Goal: Task Accomplishment & Management: Manage account settings

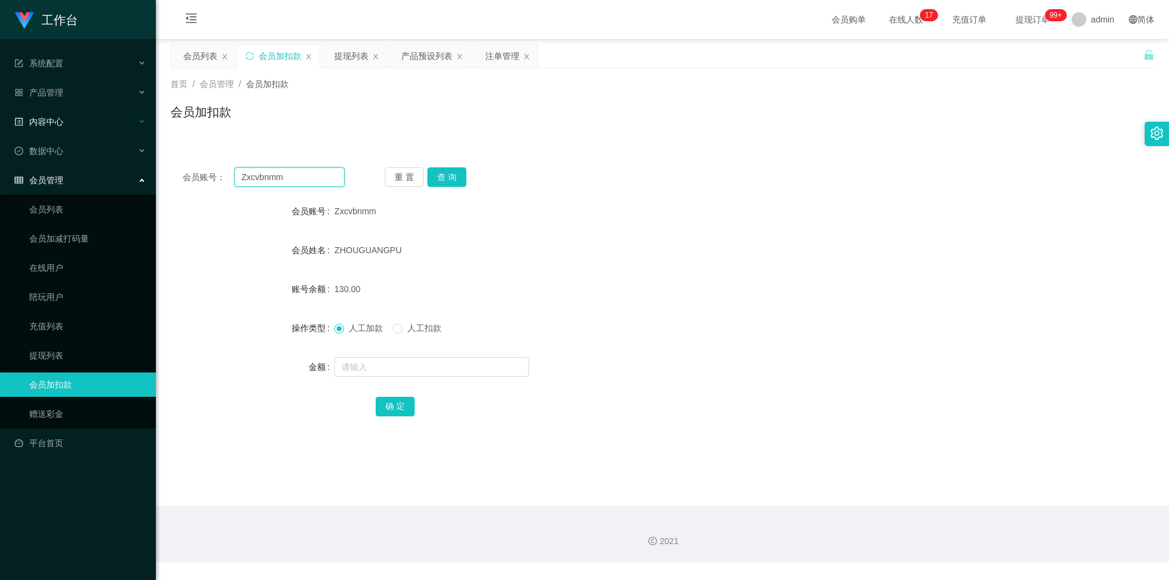
click at [0, 116] on section "工作台 系统配置 系统配置列表 管理员列表 管理员分组 支付通道 产品管理 产品列表 产品预设列表 开奖记录 注单管理 即时注单 内容中心 数据中心 会员管理…" at bounding box center [584, 281] width 1169 height 563
paste input "86529156"
type input "86529156"
click at [454, 179] on button "查 询" at bounding box center [446, 176] width 39 height 19
click at [359, 364] on input "text" at bounding box center [431, 366] width 195 height 19
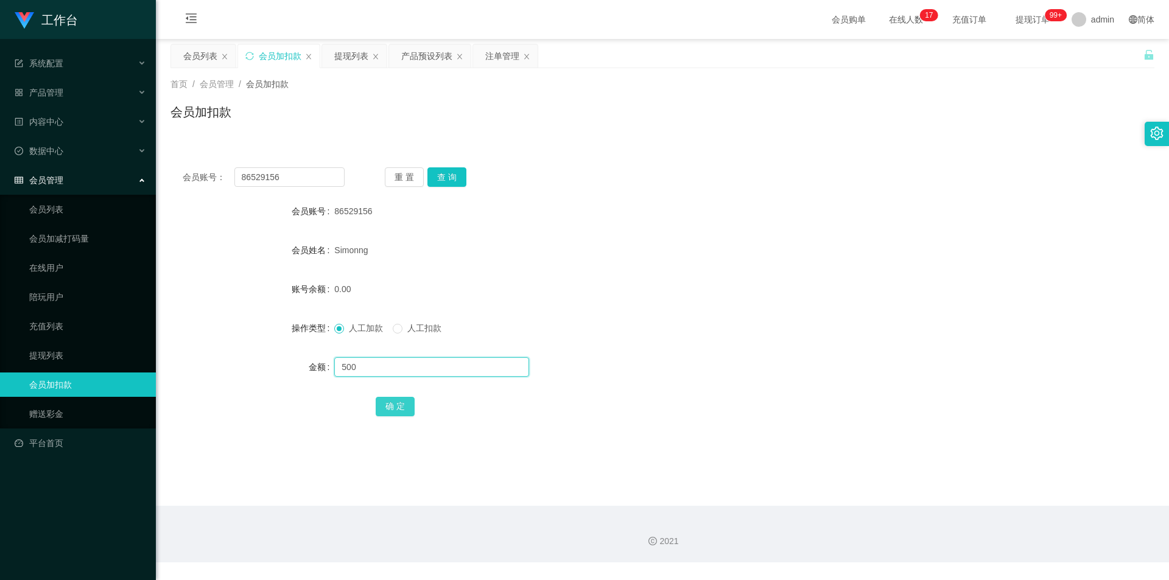
type input "500"
click at [397, 410] on button "确 定" at bounding box center [395, 406] width 39 height 19
click at [631, 197] on div "会员账号： 86529156 重 置 查 询 会员账号 86529156 会员姓名 Simonng 账号余额 500.00 操作类型 人工加款 人工扣款 金额…" at bounding box center [662, 300] width 984 height 290
click at [195, 60] on div "会员列表" at bounding box center [200, 55] width 34 height 23
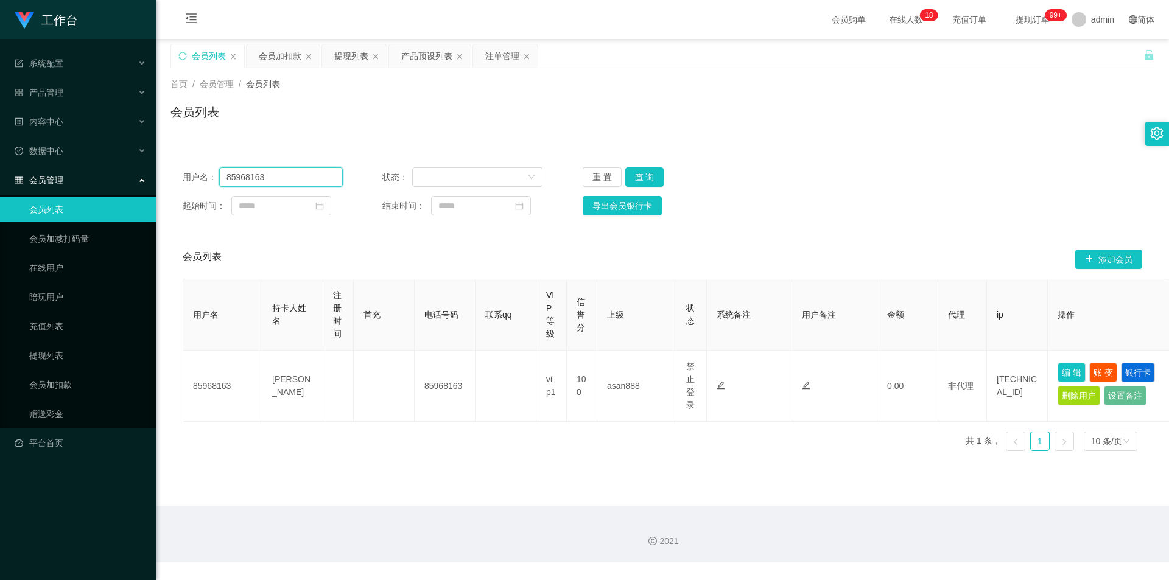
click at [1, 170] on section "工作台 系统配置 系统配置列表 管理员列表 管理员分组 支付通道 产品管理 产品列表 产品预设列表 开奖记录 注单管理 即时注单 内容中心 数据中心 会员管理…" at bounding box center [584, 281] width 1169 height 563
paste input "6529156"
drag, startPoint x: 297, startPoint y: 178, endPoint x: 0, endPoint y: 120, distance: 302.2
click at [0, 120] on section "工作台 系统配置 系统配置列表 管理员列表 管理员分组 支付通道 产品管理 产品列表 产品预设列表 开奖记录 注单管理 即时注单 内容中心 数据中心 会员管理…" at bounding box center [584, 281] width 1169 height 563
paste input "text"
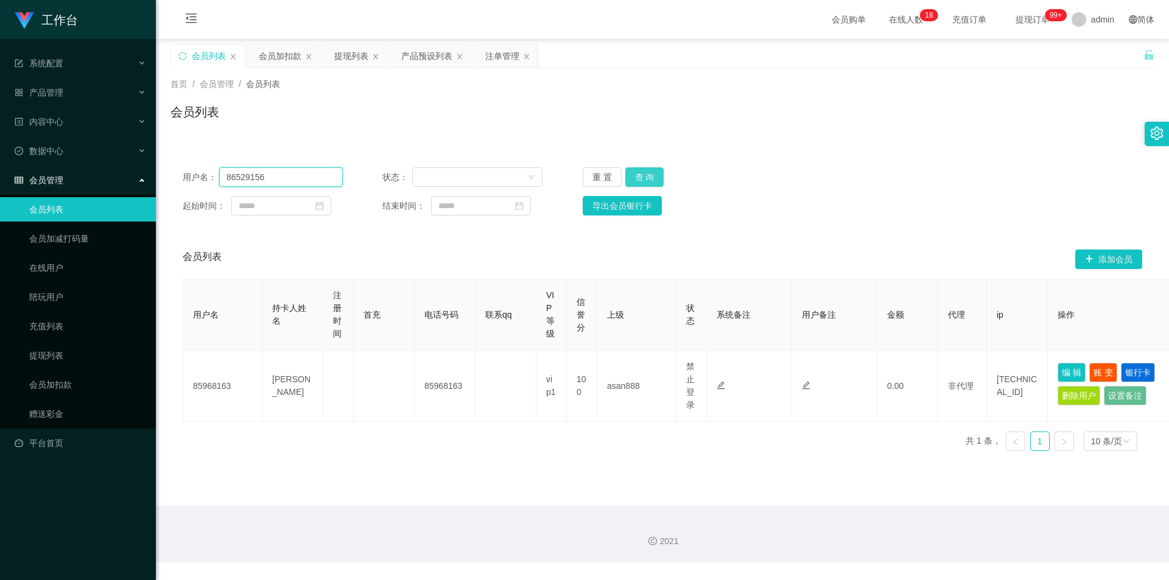
type input "86529156"
click at [652, 178] on button "查 询" at bounding box center [644, 176] width 39 height 19
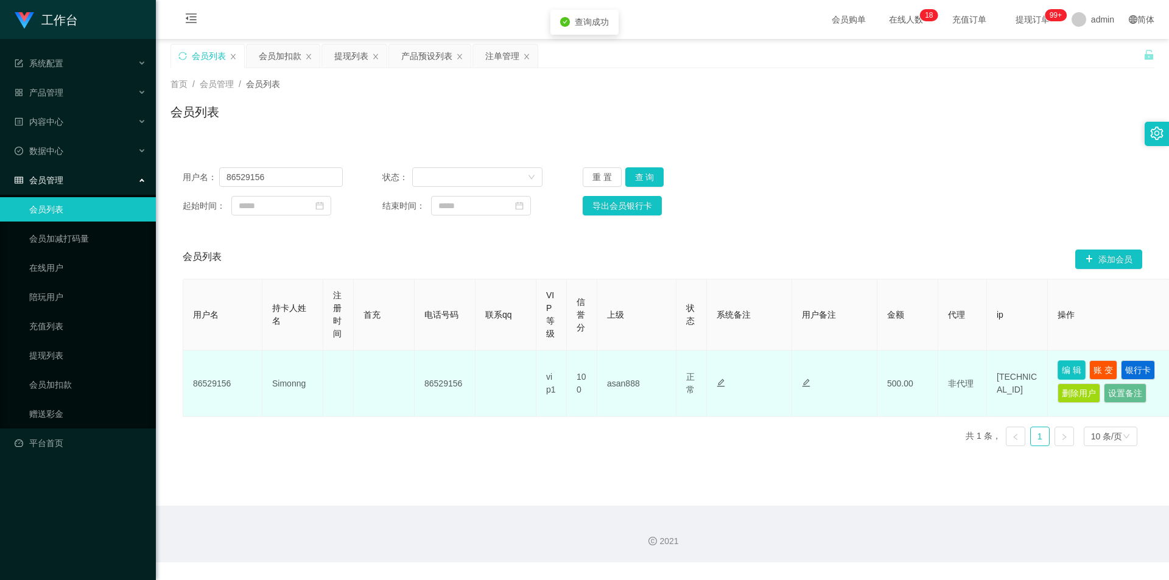
click at [1071, 372] on button "编 辑" at bounding box center [1072, 369] width 28 height 19
type input "86529156"
type input "Simonng"
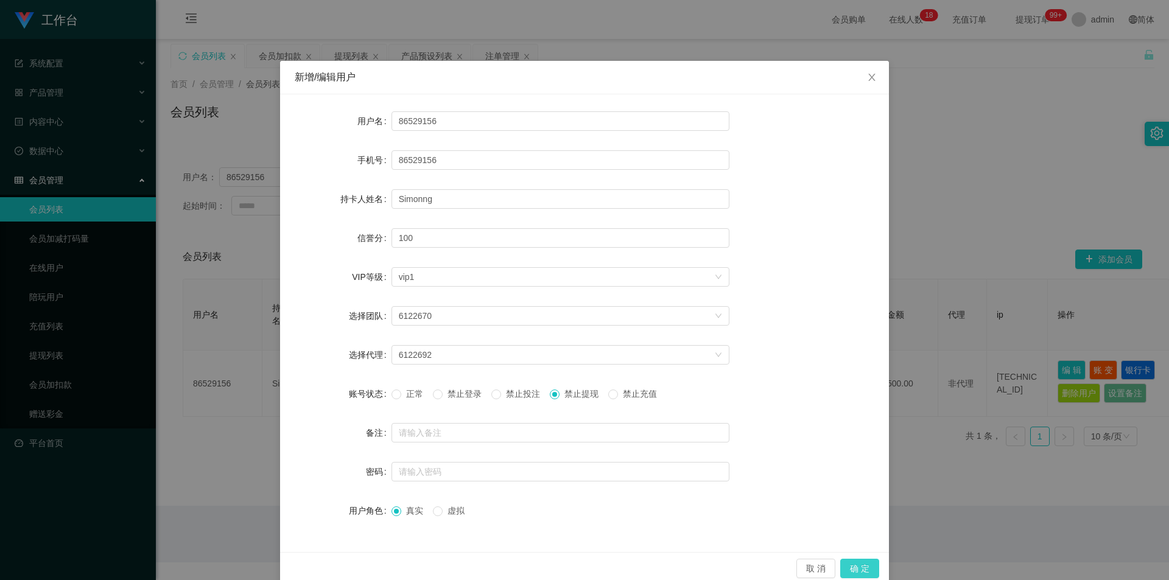
click at [852, 565] on button "确 定" at bounding box center [859, 568] width 39 height 19
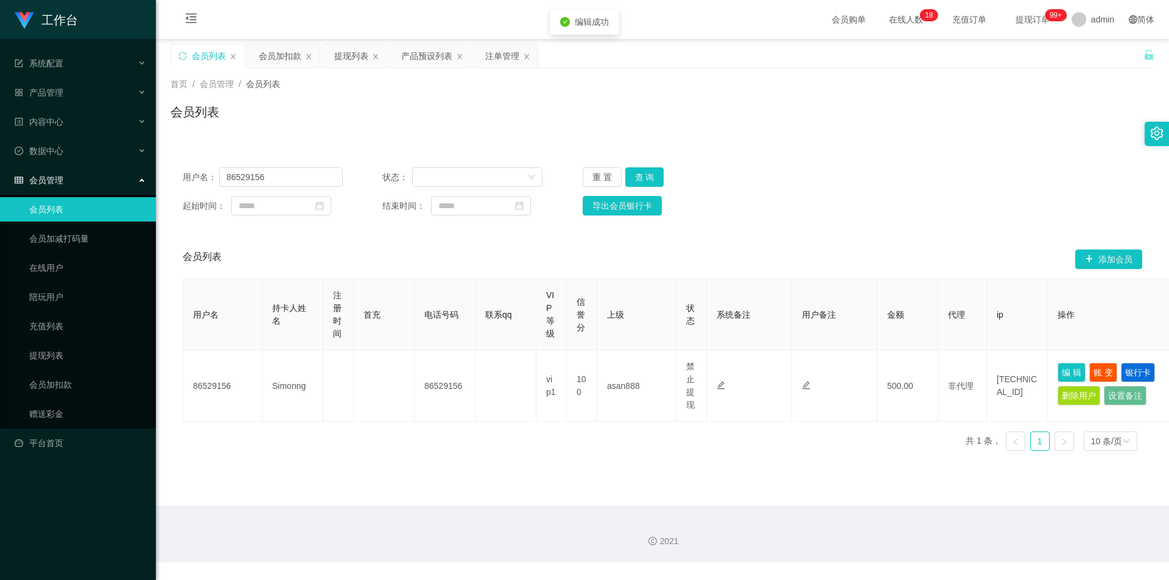
click at [813, 487] on main "关闭左侧 关闭右侧 关闭其它 刷新页面 会员列表 会员加扣款 提现列表 产品预设列表 注单管理 首页 / 会员管理 / 会员列表 / 会员列表 用户名： 86…" at bounding box center [662, 272] width 1013 height 467
click at [895, 193] on div "用户名： 86529156 状态： 重 置 查 询 起始时间： 结束时间： 导出会员银行卡" at bounding box center [662, 191] width 984 height 72
drag, startPoint x: 155, startPoint y: 169, endPoint x: 0, endPoint y: 158, distance: 155.1
click at [0, 158] on section "工作台 系统配置 系统配置列表 管理员列表 管理员分组 支付通道 产品管理 产品列表 产品预设列表 开奖记录 注单管理 即时注单 内容中心 数据中心 会员管理…" at bounding box center [584, 281] width 1169 height 563
click at [637, 175] on button "查 询" at bounding box center [644, 176] width 39 height 19
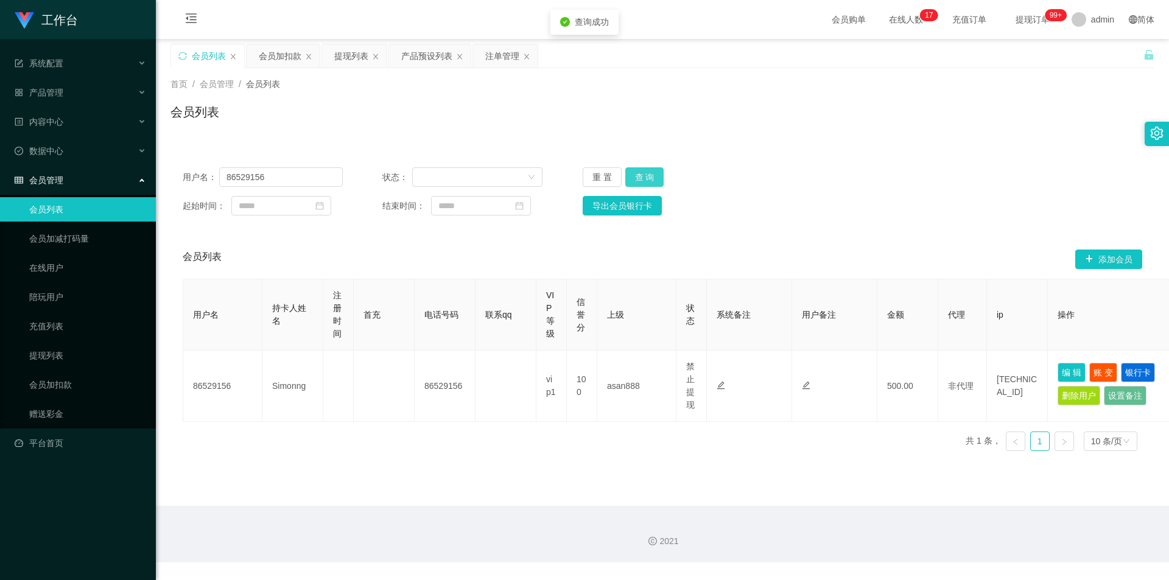
click at [637, 175] on button "查 询" at bounding box center [644, 176] width 39 height 19
drag, startPoint x: 999, startPoint y: 130, endPoint x: 1049, endPoint y: 55, distance: 90.0
click at [1003, 126] on div "会员列表" at bounding box center [662, 117] width 984 height 28
click at [359, 104] on div "会员列表" at bounding box center [662, 117] width 984 height 28
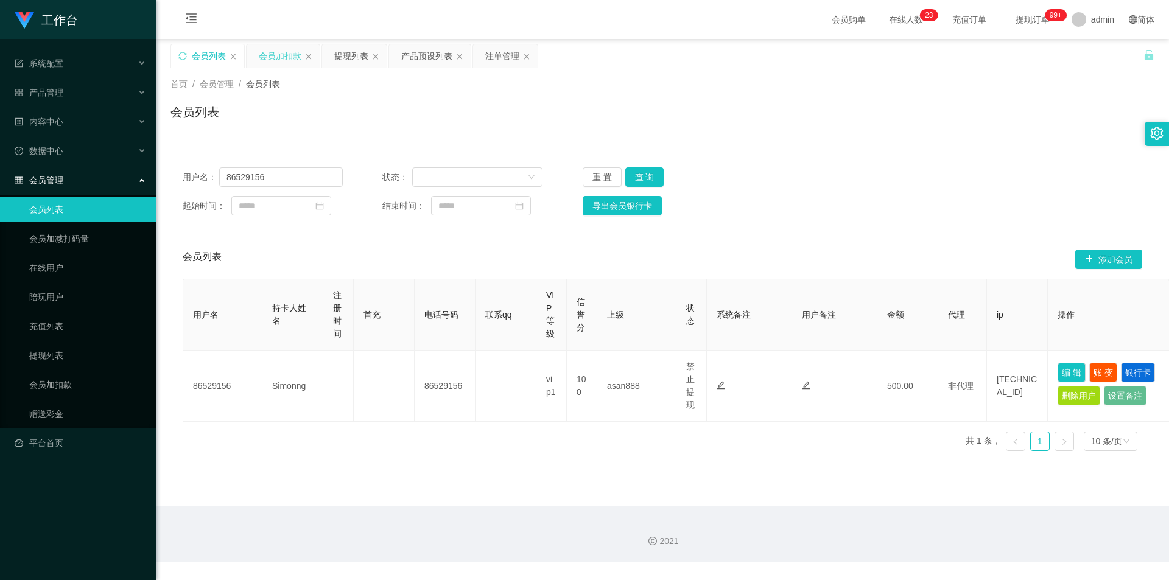
click at [281, 55] on div "会员加扣款" at bounding box center [280, 55] width 43 height 23
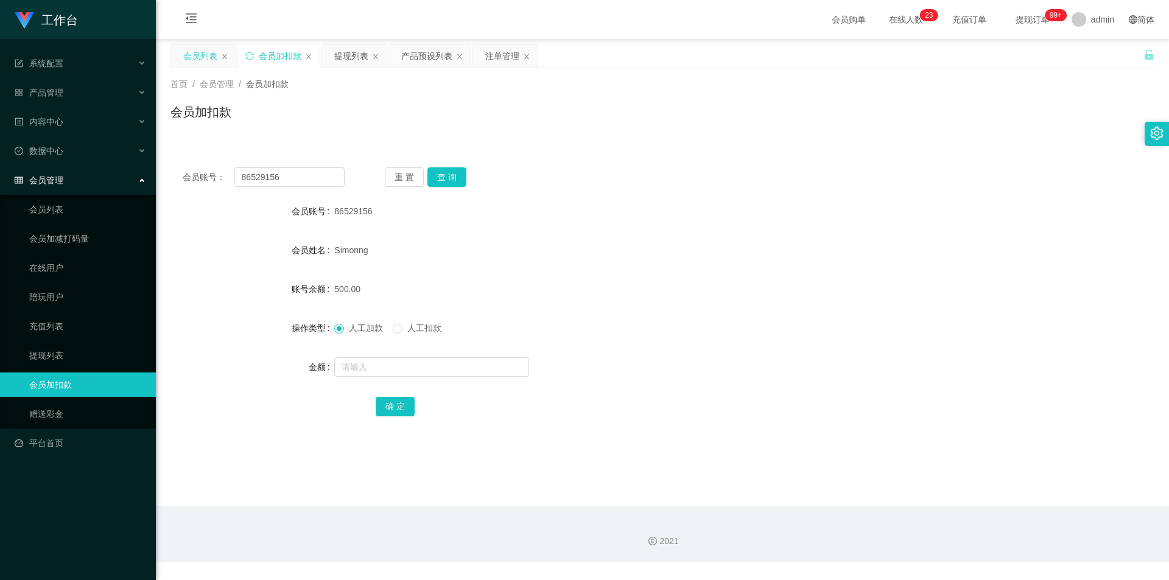
click at [192, 58] on div "会员列表" at bounding box center [200, 55] width 34 height 23
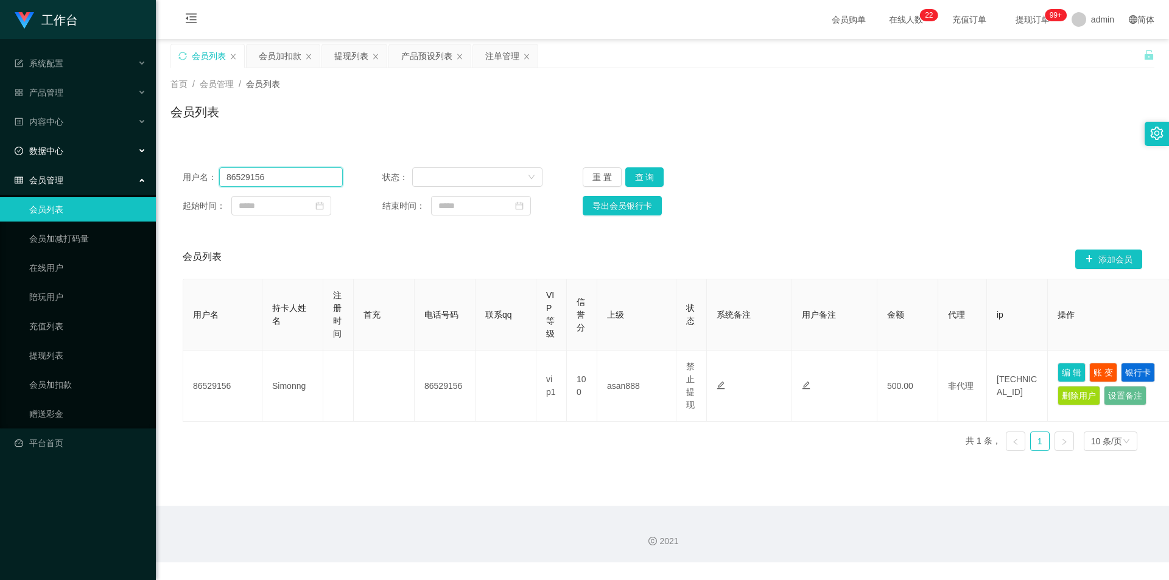
drag, startPoint x: 288, startPoint y: 175, endPoint x: 332, endPoint y: 181, distance: 44.3
click at [0, 159] on section "工作台 系统配置 系统配置列表 管理员列表 管理员分组 支付通道 产品管理 产品列表 产品预设列表 开奖记录 注单管理 即时注单 内容中心 数据中心 会员管理…" at bounding box center [584, 281] width 1169 height 563
click at [642, 179] on button "查 询" at bounding box center [644, 176] width 39 height 19
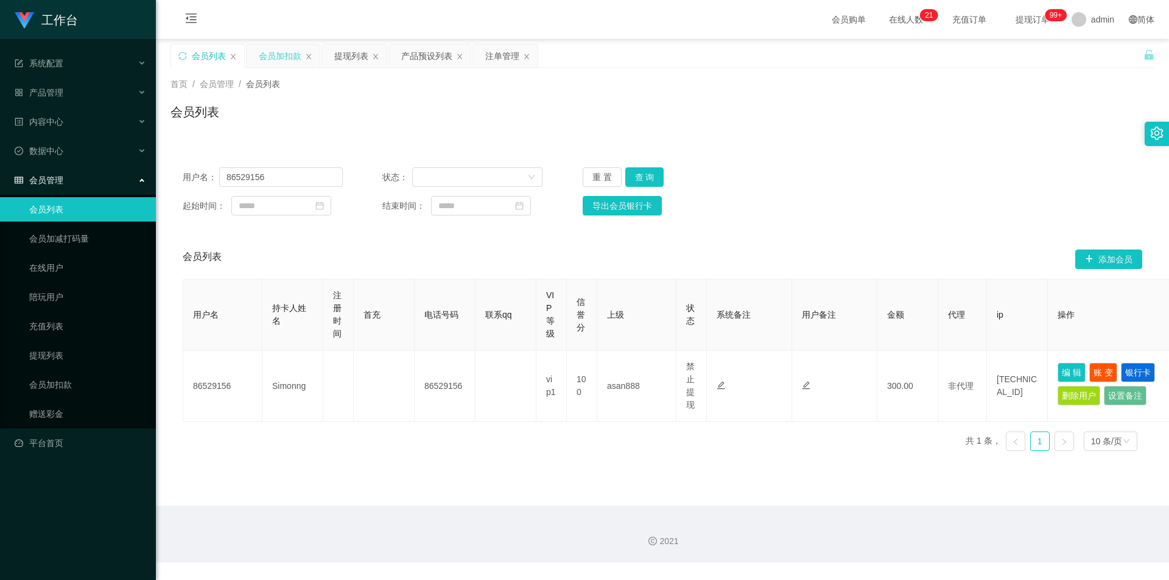
click at [282, 57] on div "会员加扣款" at bounding box center [280, 55] width 43 height 23
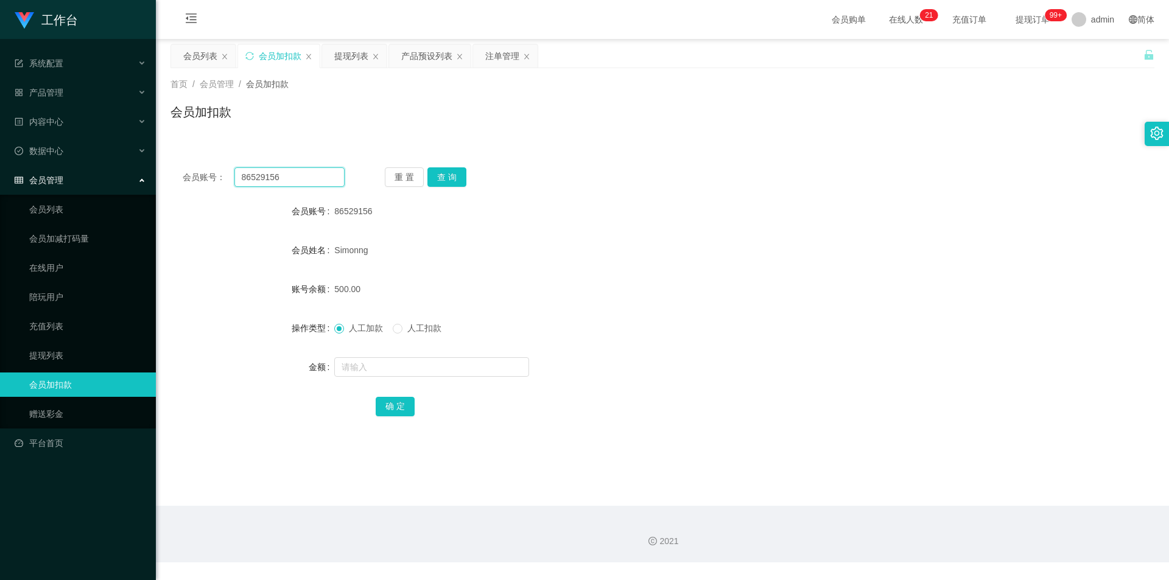
drag, startPoint x: 0, startPoint y: 142, endPoint x: 2, endPoint y: 136, distance: 6.9
click at [0, 136] on section "工作台 系统配置 系统配置列表 管理员列表 管理员分组 支付通道 产品管理 产品列表 产品预设列表 开奖记录 注单管理 即时注单 内容中心 数据中心 会员管理…" at bounding box center [584, 281] width 1169 height 563
click at [454, 177] on button "查 询" at bounding box center [446, 176] width 39 height 19
click at [491, 57] on div "注单管理" at bounding box center [502, 55] width 34 height 23
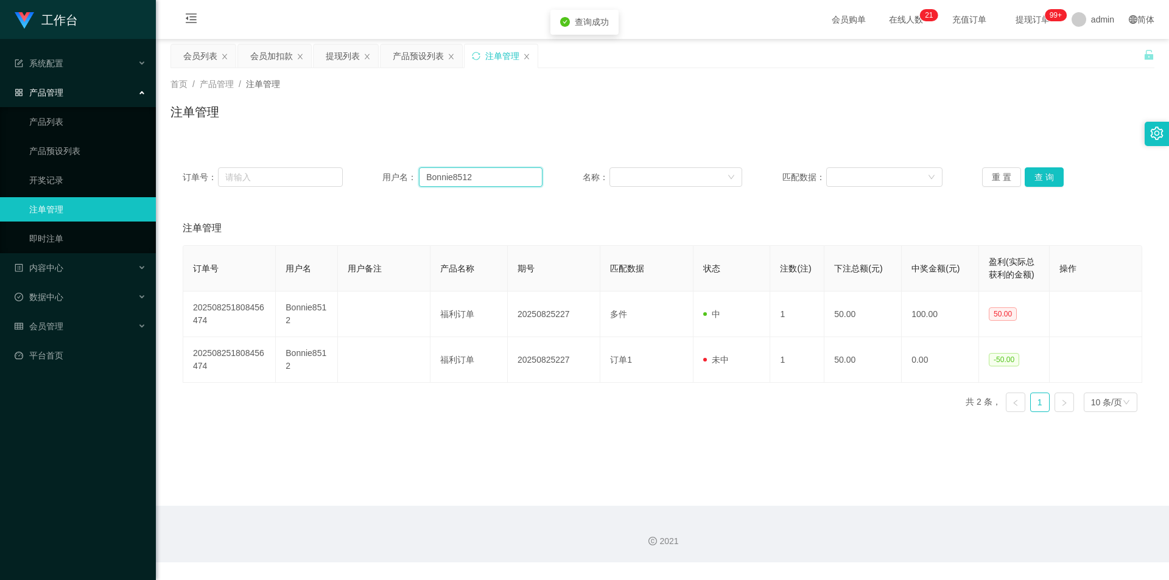
drag, startPoint x: 221, startPoint y: 200, endPoint x: 0, endPoint y: 198, distance: 221.0
click at [0, 198] on section "工作台 系统配置 系统配置列表 管理员列表 管理员分组 支付通道 产品管理 产品列表 产品预设列表 开奖记录 注单管理 即时注单 内容中心 数据中心 会员管理…" at bounding box center [584, 281] width 1169 height 563
paste input "86529156"
type input "86529156"
click at [1043, 180] on button "查 询" at bounding box center [1044, 176] width 39 height 19
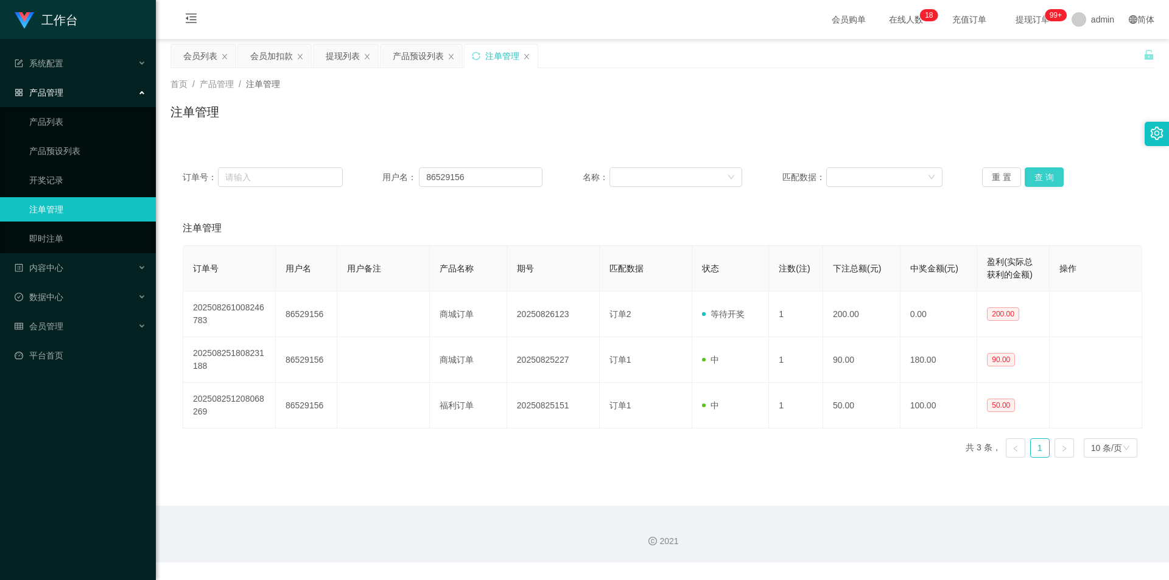
click at [1043, 180] on button "查 询" at bounding box center [1044, 176] width 39 height 19
drag, startPoint x: 747, startPoint y: 115, endPoint x: 684, endPoint y: 111, distance: 62.9
click at [735, 114] on div "注单管理" at bounding box center [662, 117] width 984 height 28
click at [289, 50] on div "会员加扣款" at bounding box center [271, 55] width 43 height 23
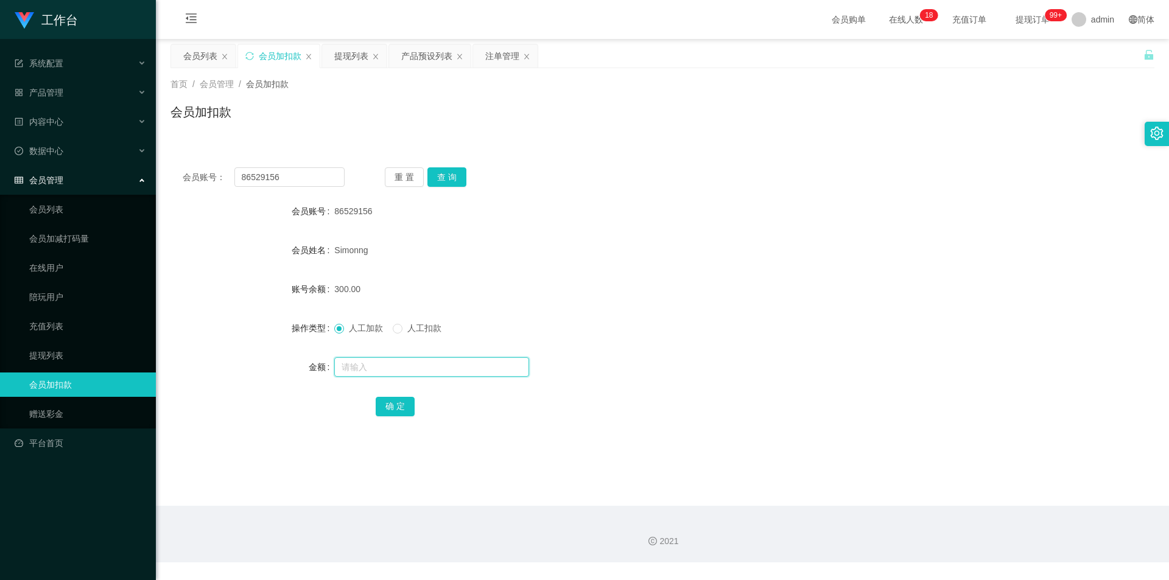
click at [344, 367] on input "text" at bounding box center [431, 366] width 195 height 19
type input "400"
click at [390, 406] on button "确 定" at bounding box center [395, 406] width 39 height 19
click at [675, 269] on form "会员账号 86529156 会员姓名 [PERSON_NAME] 账号余额 700.00 操作类型 人工加款 人工扣款 金额 确 定" at bounding box center [662, 308] width 984 height 219
click at [270, 254] on div "会员姓名" at bounding box center [252, 250] width 164 height 24
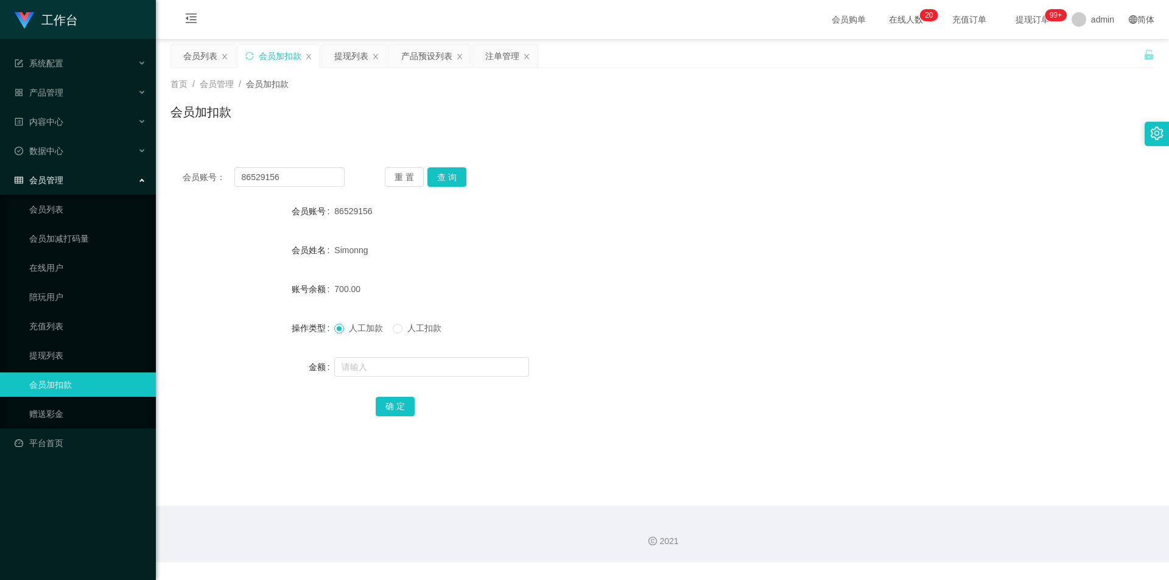
click at [703, 93] on div "首页 / 会员管理 / 会员加扣款 / 会员加扣款" at bounding box center [662, 104] width 984 height 53
click at [413, 60] on div "产品预设列表" at bounding box center [426, 55] width 51 height 23
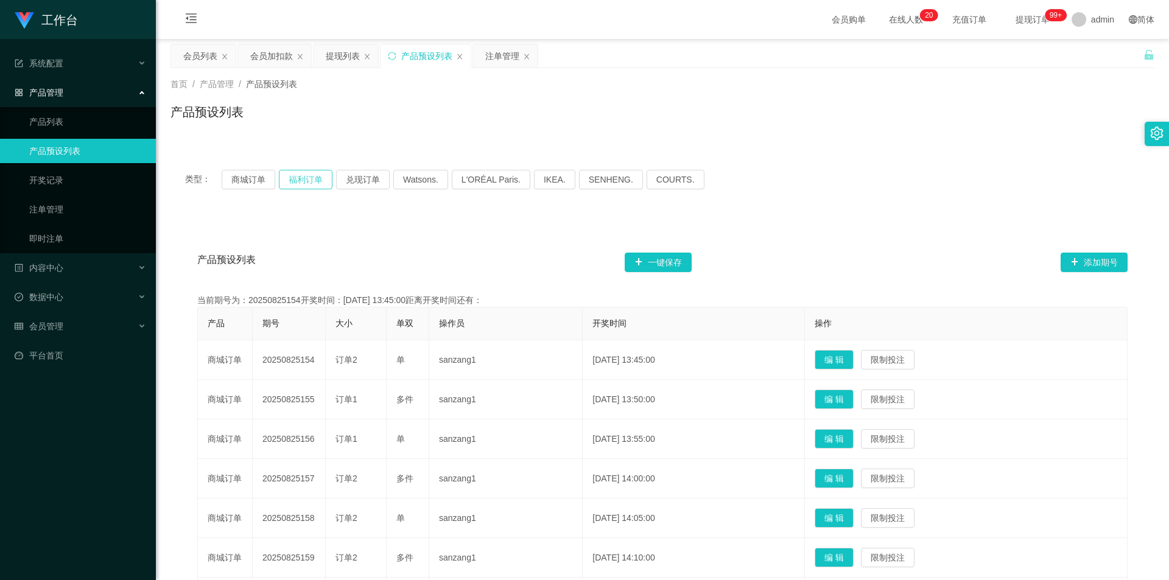
click at [302, 175] on button "福利订单" at bounding box center [306, 179] width 54 height 19
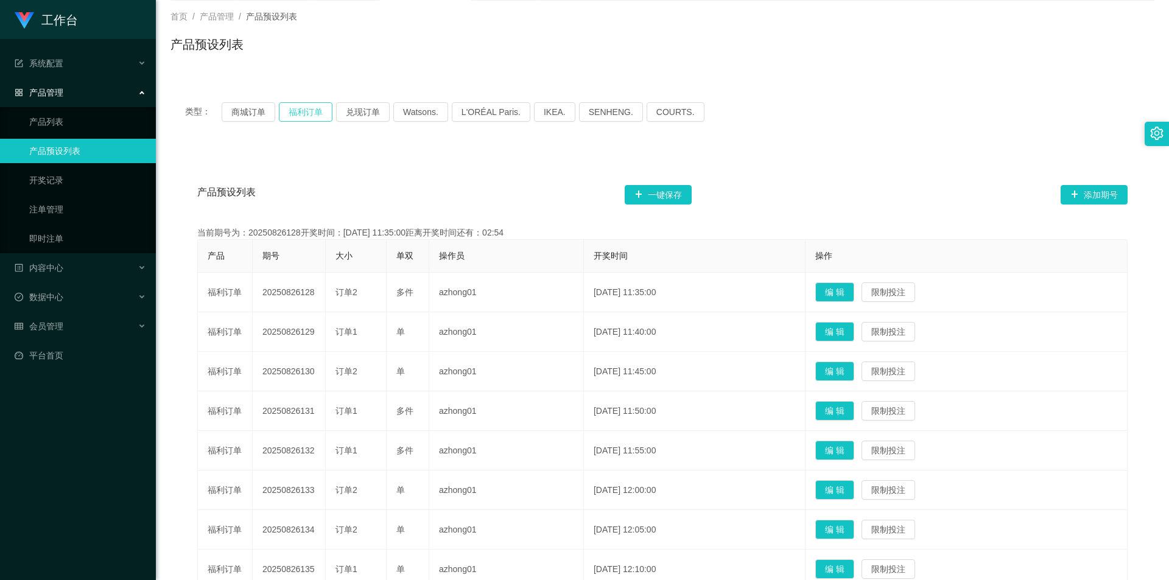
scroll to position [61, 0]
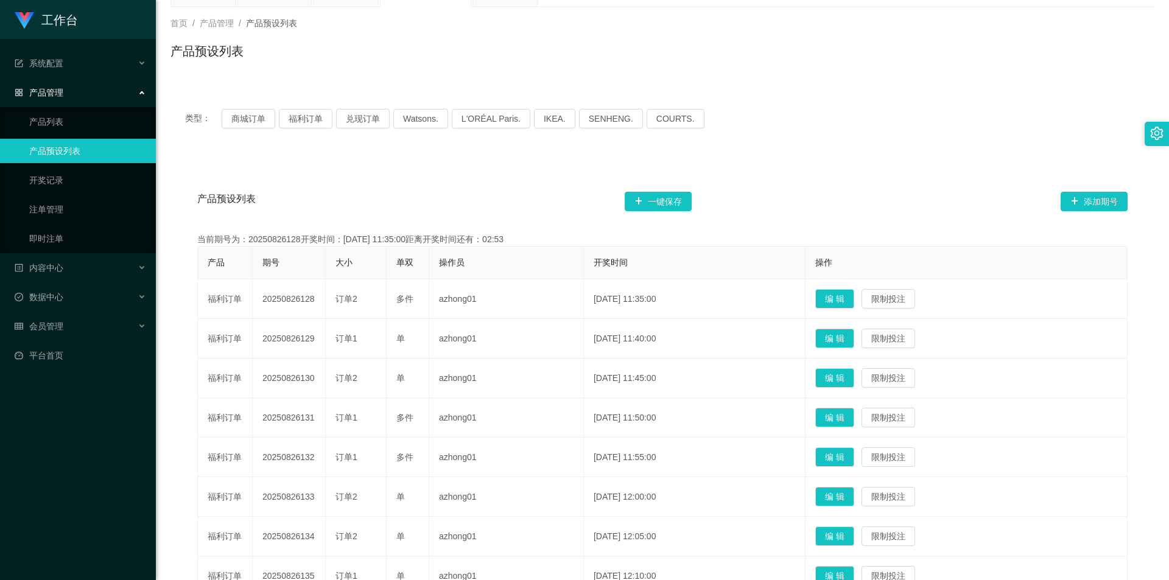
click at [392, 198] on div "产品预设列表 一键保存 添加期号" at bounding box center [662, 201] width 930 height 39
click at [440, 88] on div "类型： 商城订单 福利订单 兑现订单 Watsons. L'ORÉAL Paris. IKEA. [GEOGRAPHIC_DATA]. COURTS. 产品预…" at bounding box center [662, 404] width 984 height 649
click at [513, 72] on div "首页 / 产品管理 / 产品预设列表 / 产品预设列表" at bounding box center [662, 43] width 1013 height 72
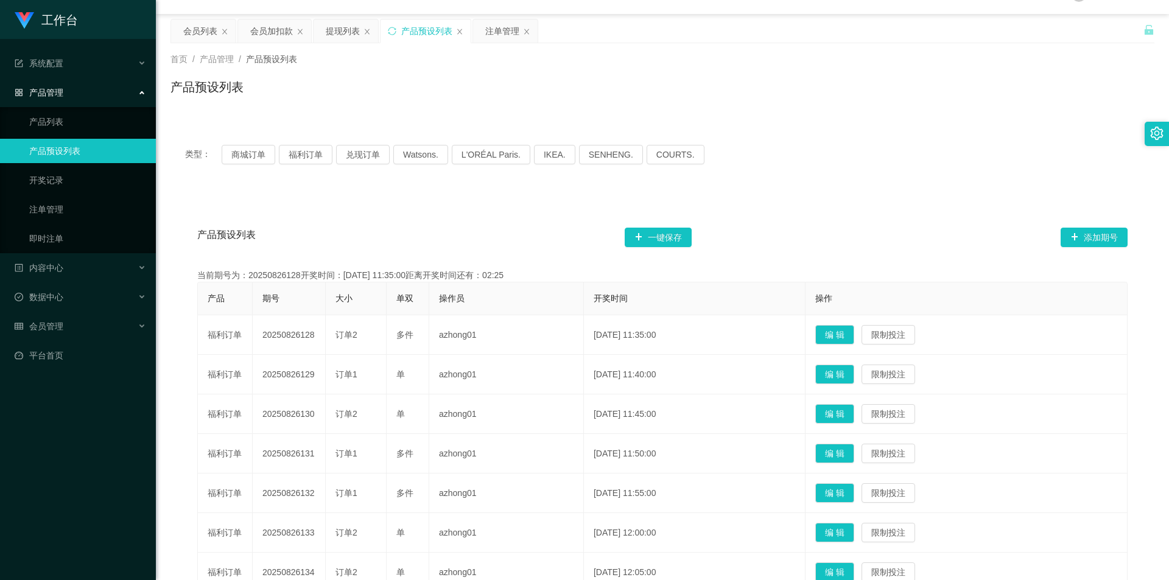
scroll to position [23, 0]
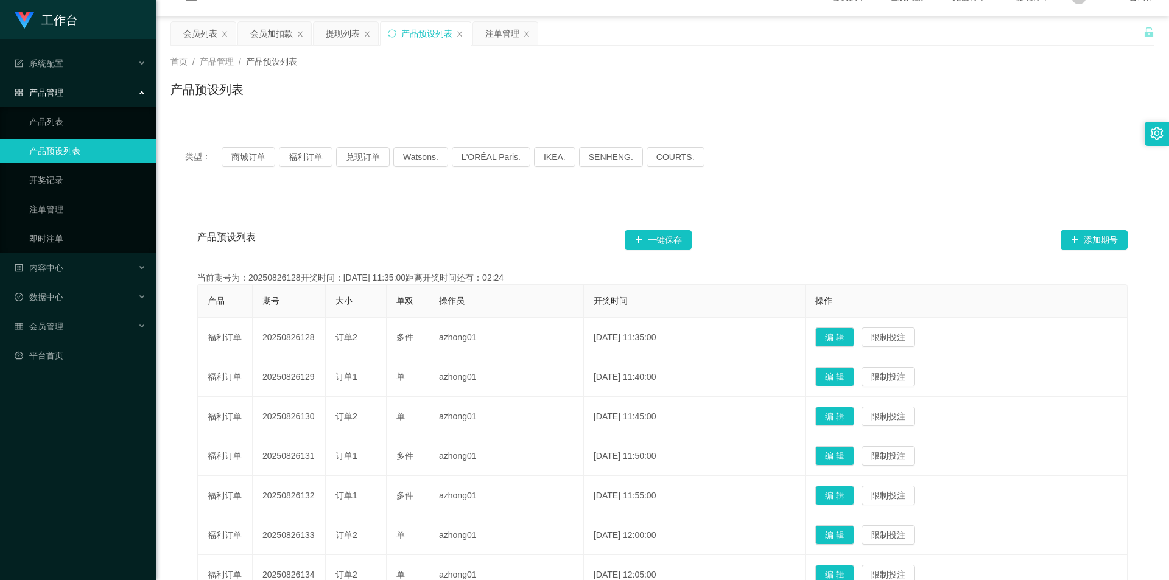
click at [835, 196] on div "产品预设列表 一键保存 添加期号 当前期号为：20250826128开奖时间：[DATE] 11:35:00距离开奖时间还有：02:24 产品 期号 大小 单…" at bounding box center [662, 481] width 984 height 574
click at [549, 220] on div "产品预设列表 一键保存 添加期号" at bounding box center [662, 239] width 930 height 39
click at [389, 35] on icon "图标: sync" at bounding box center [392, 33] width 8 height 8
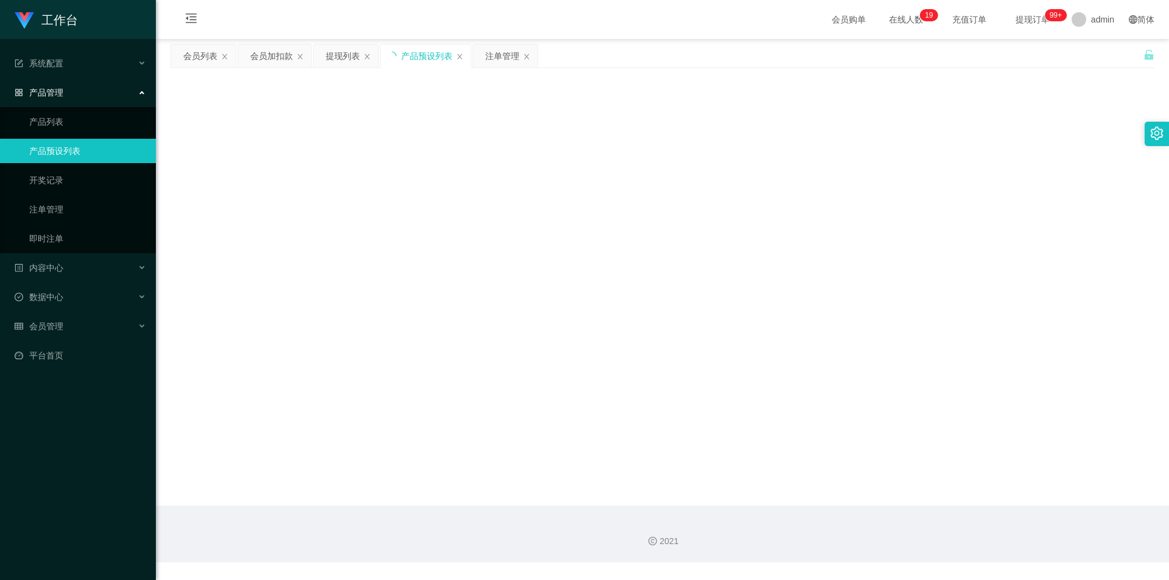
scroll to position [0, 0]
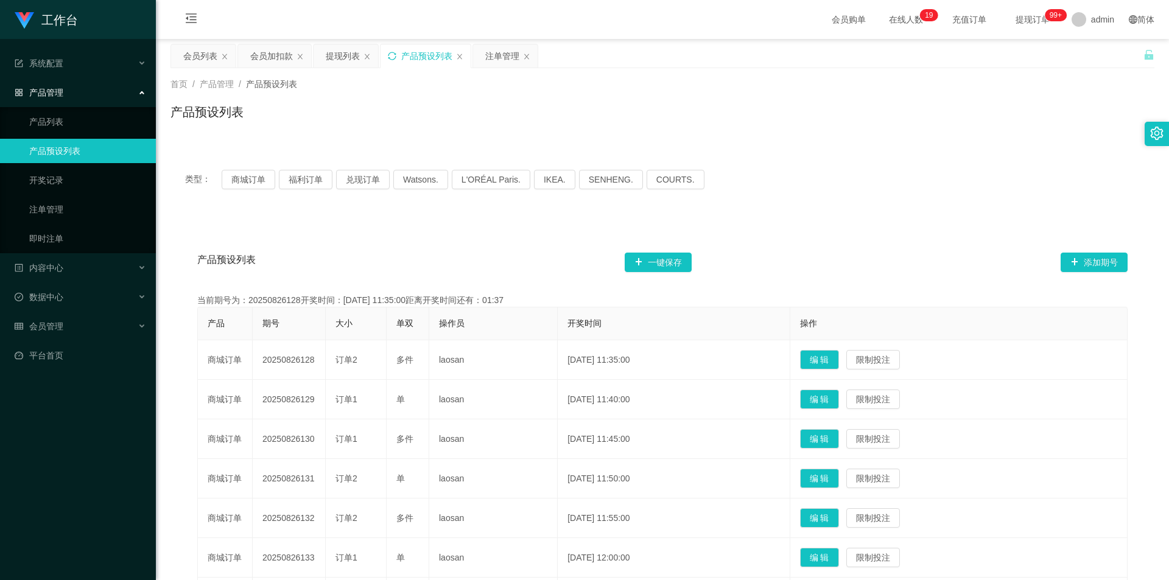
click at [409, 213] on div "类型： 商城订单 福利订单 兑现订单 Watsons. L'ORÉAL Paris. IKEA. [GEOGRAPHIC_DATA]. COURTS. 产品预…" at bounding box center [662, 472] width 984 height 634
click at [605, 139] on div "首页 / 产品管理 / 产品预设列表 / 产品预设列表" at bounding box center [662, 104] width 1013 height 72
click at [751, 124] on div "产品预设列表" at bounding box center [662, 117] width 984 height 28
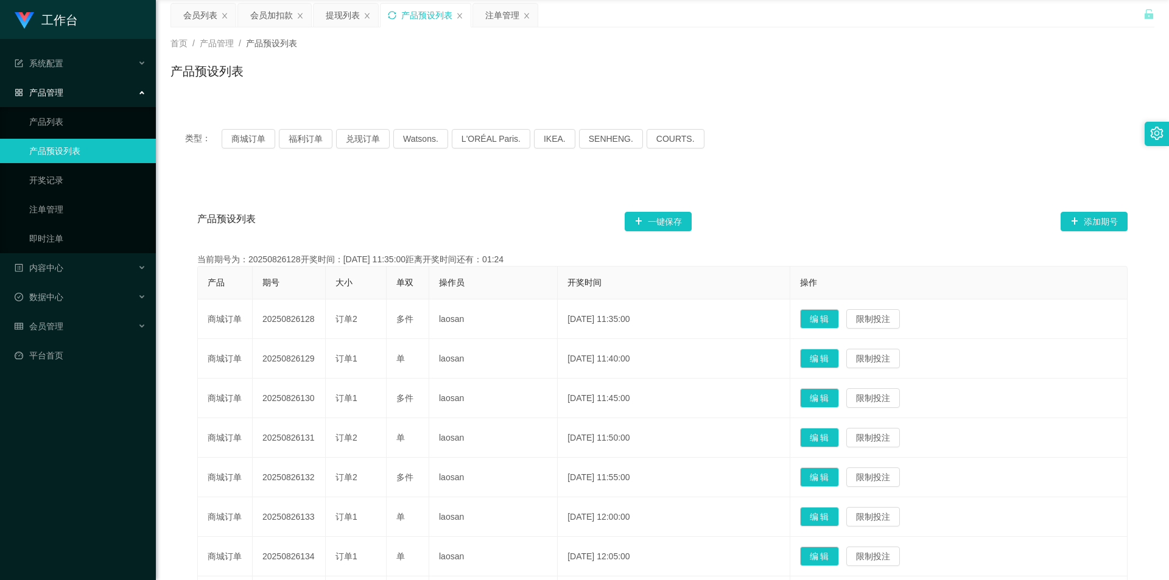
scroll to position [61, 0]
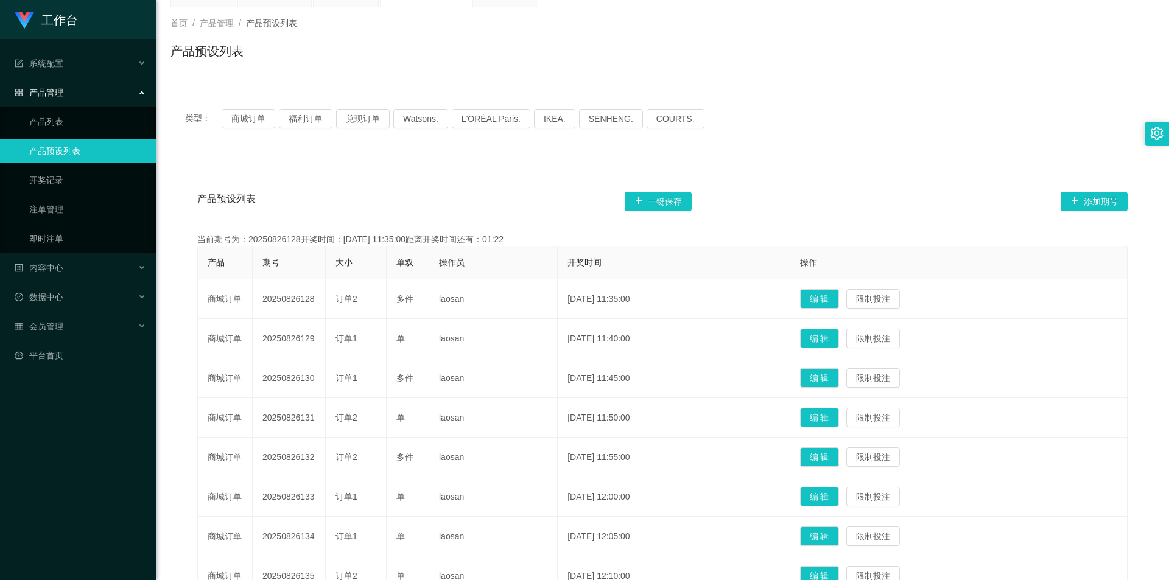
click at [539, 195] on div "产品预设列表 一键保存 添加期号" at bounding box center [662, 201] width 930 height 39
click at [722, 158] on div "产品预设列表 一键保存 添加期号 当前期号为：20250826128开奖时间：[DATE] 11:35:00距离开奖时间还有：00:45 产品 期号 大小 单…" at bounding box center [662, 442] width 984 height 574
click at [975, 69] on div "首页 / 产品管理 / 产品预设列表 / 产品预设列表" at bounding box center [662, 43] width 1013 height 72
click at [380, 182] on div "产品预设列表 一键保存 添加期号" at bounding box center [662, 201] width 930 height 39
click at [385, 77] on div "首页 / 产品管理 / 产品预设列表 / 产品预设列表" at bounding box center [662, 43] width 1013 height 72
